Goal: Transaction & Acquisition: Purchase product/service

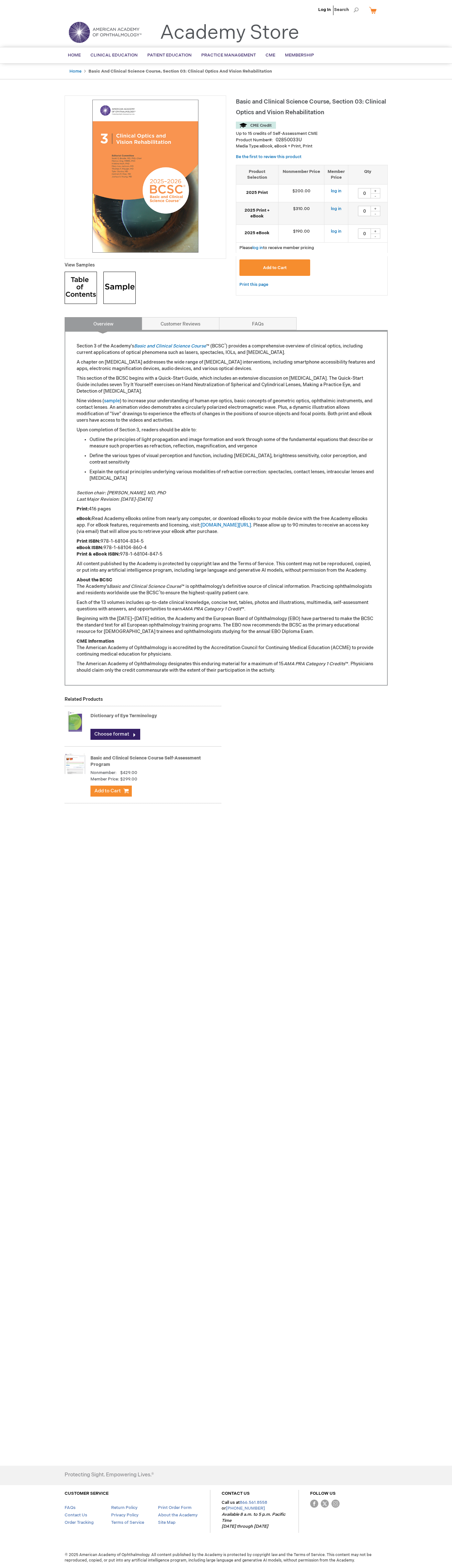
type input "0"
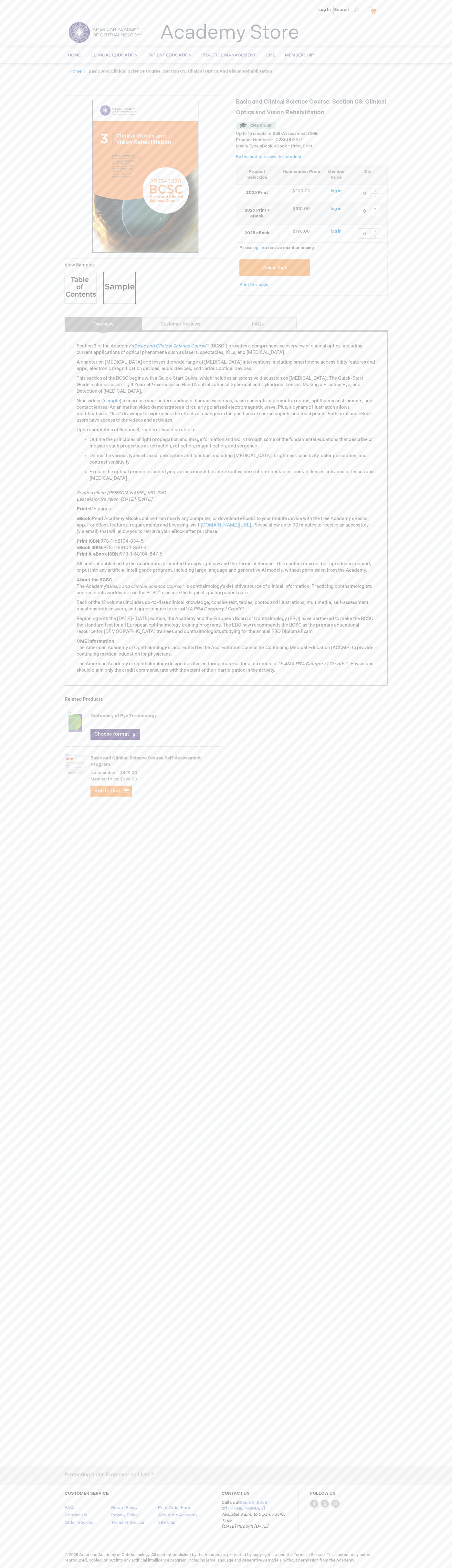
click at [235, 1494] on link "CONTACT US" at bounding box center [236, 1493] width 28 height 5
type input "1"
click at [275, 267] on span "Add to Cart" at bounding box center [274, 268] width 24 height 5
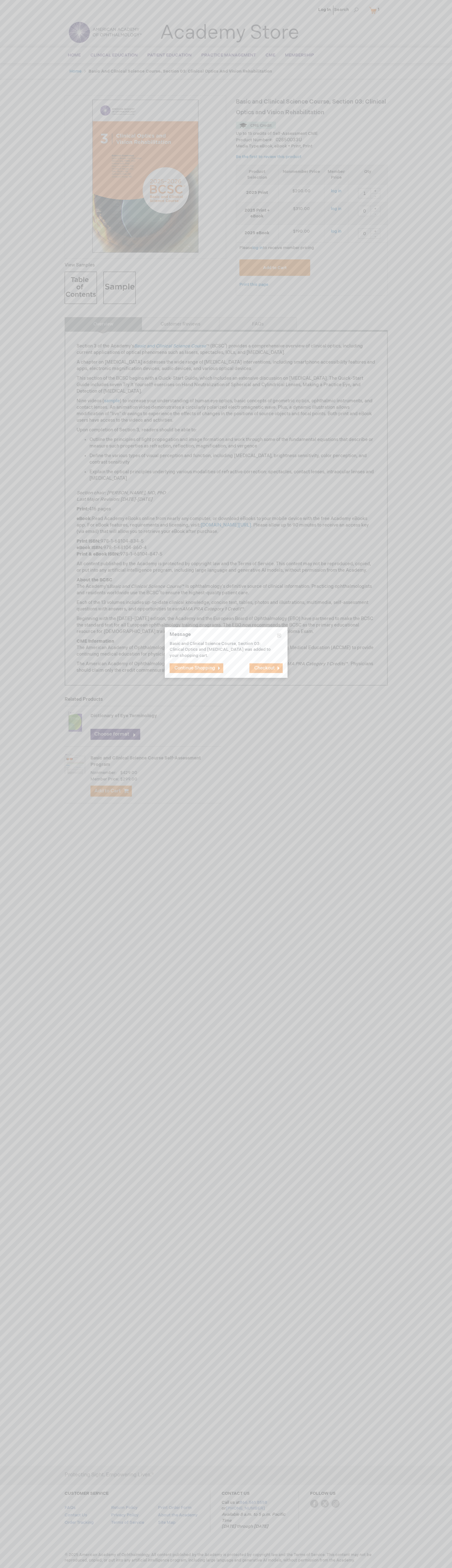
click at [266, 668] on span "Checkout" at bounding box center [264, 668] width 20 height 5
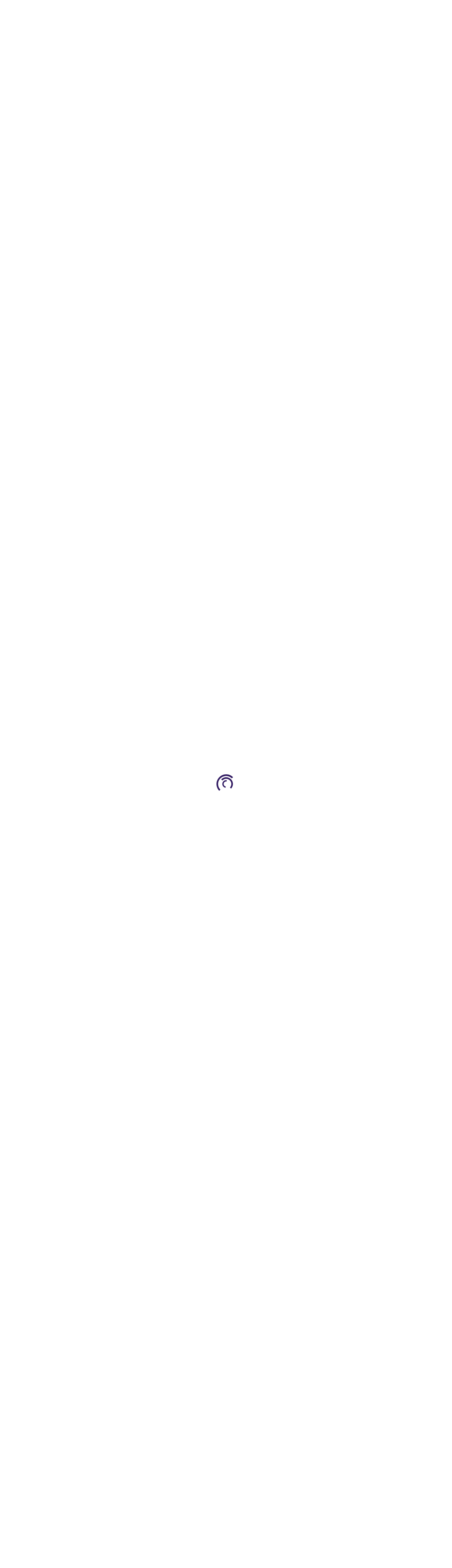
select select "US"
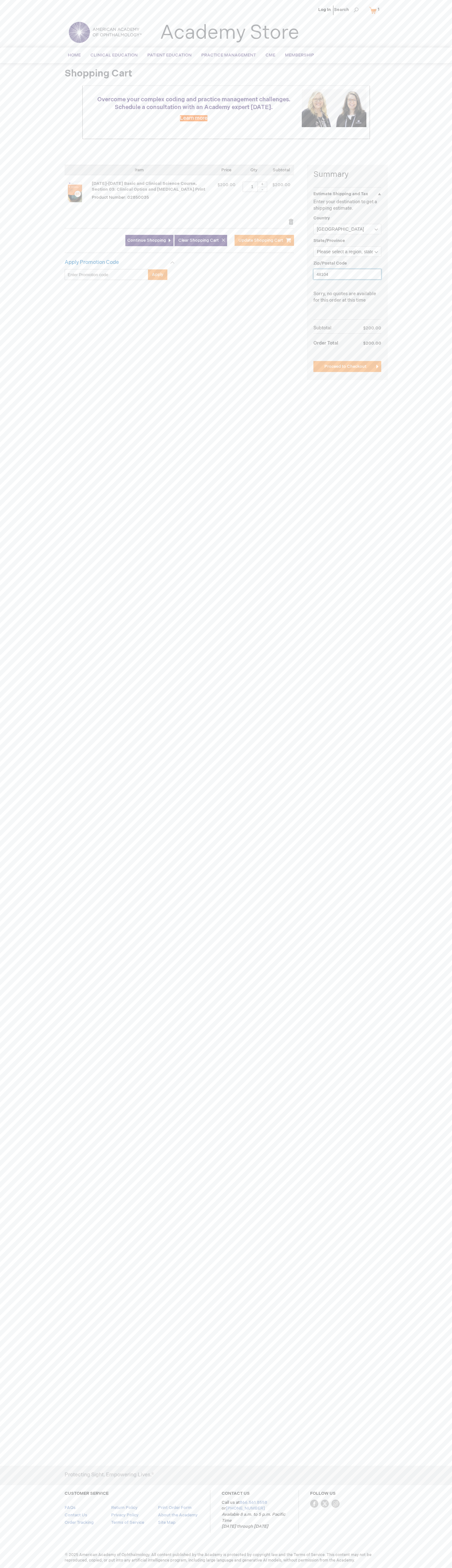
type input "48104"
click at [315, 303] on input "UPS Ground $18.10" at bounding box center [315, 302] width 4 height 4
radio input "true"
click at [347, 435] on span "Proceed to Checkout" at bounding box center [345, 435] width 42 height 5
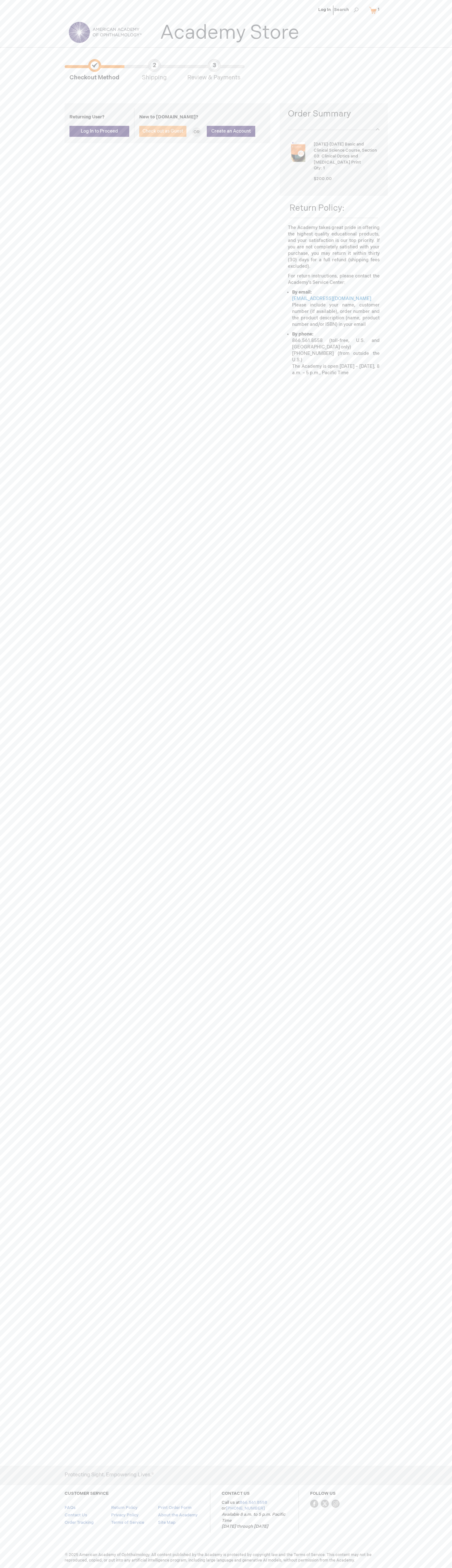
click at [163, 131] on span "Check out as Guest" at bounding box center [163, 131] width 41 height 5
type input "johnsmith006@storebotmail.joonix.net"
type input "John"
type input "Smith"
type input "John Smith"
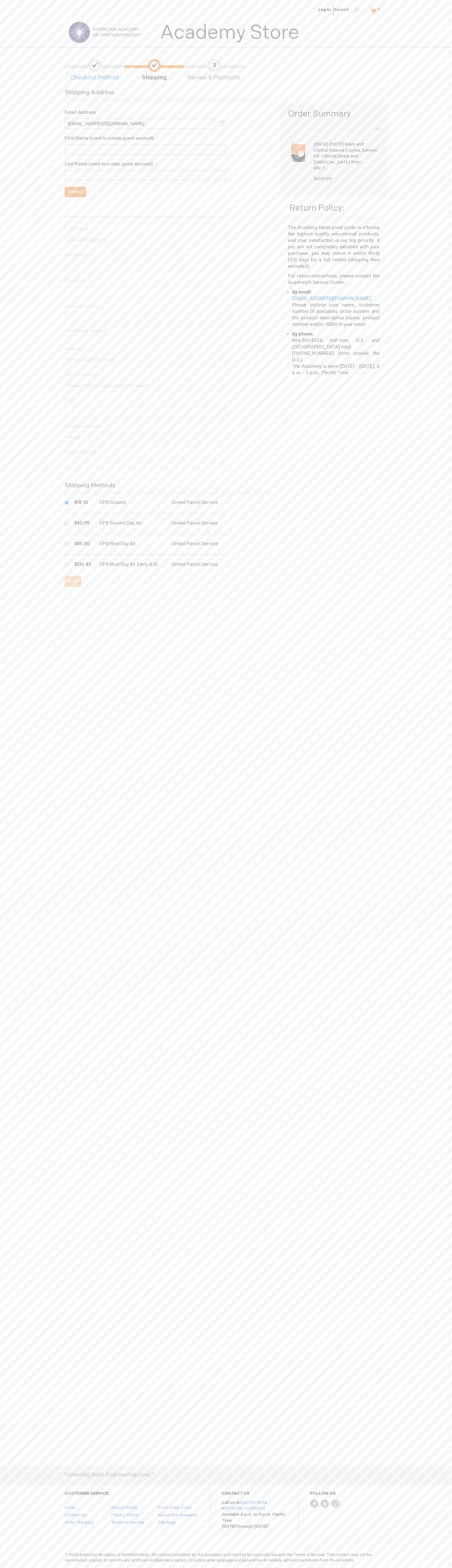
click at [286, 4] on ul "Log In Search" at bounding box center [226, 11] width 333 height 23
click at [439, 1161] on div "Log In Search My Cart 1 1 items CLOSE RECENTLY ADDED ITEM(S) Close Recently add…" at bounding box center [226, 784] width 452 height 1568
click at [158, 1567] on html "Please wait... The store will not work correctly when cookies are disabled. Log…" at bounding box center [226, 784] width 452 height 1568
click at [26, 49] on div "Log In Search My Cart 1 1 items CLOSE RECENTLY ADDED ITEM(S) Close Recently add…" at bounding box center [226, 784] width 452 height 1568
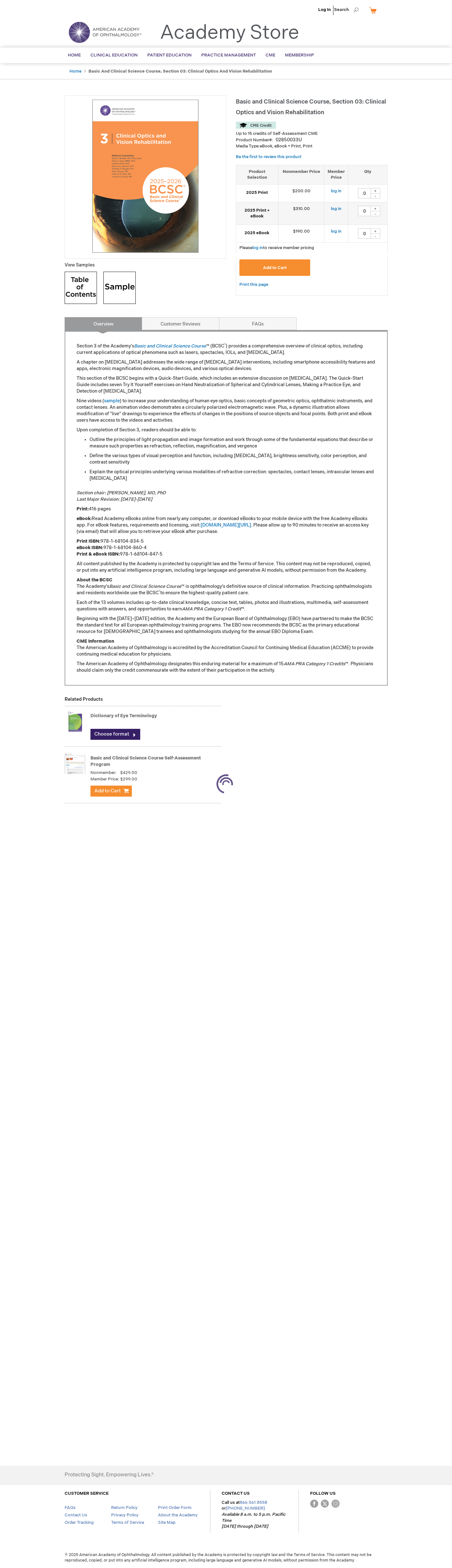
type input "0"
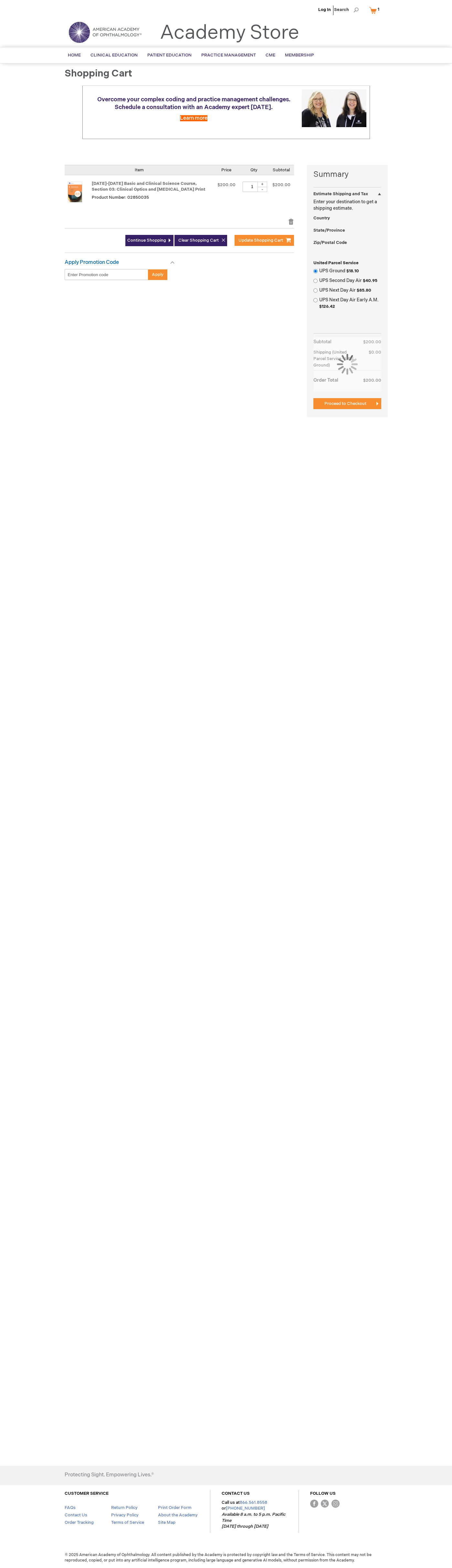
select select "US"
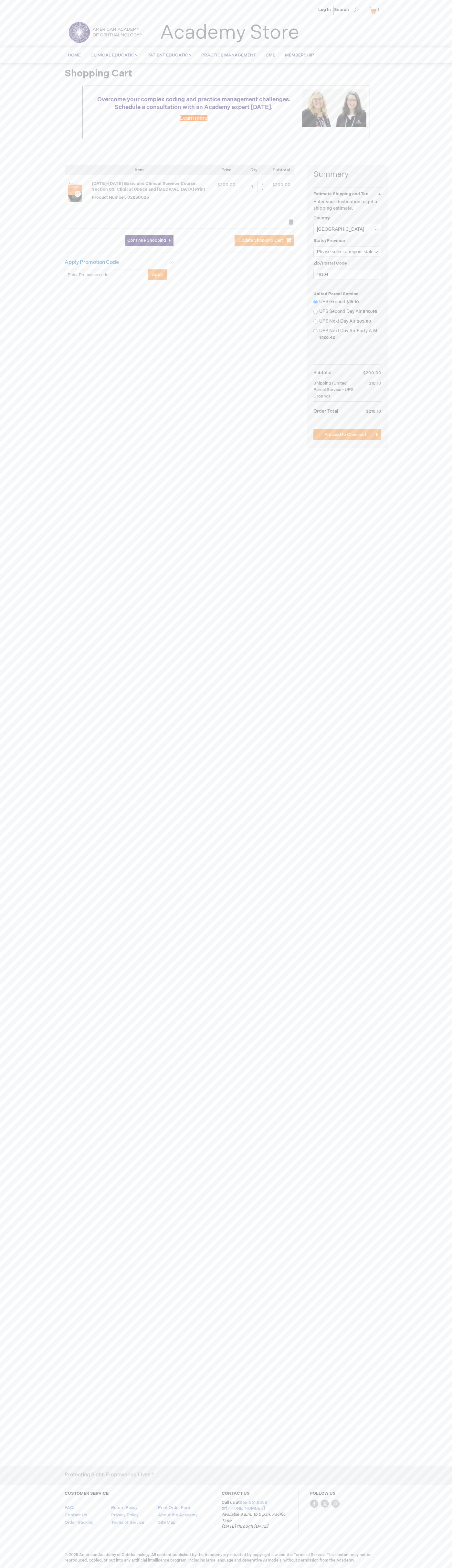
click at [200, 240] on span "Clear Shopping Cart" at bounding box center [199, 240] width 40 height 5
